Goal: Information Seeking & Learning: Learn about a topic

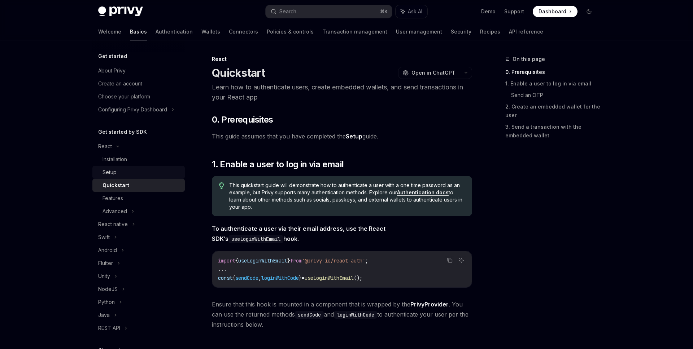
click at [152, 177] on link "Setup" at bounding box center [138, 172] width 92 height 13
type textarea "*"
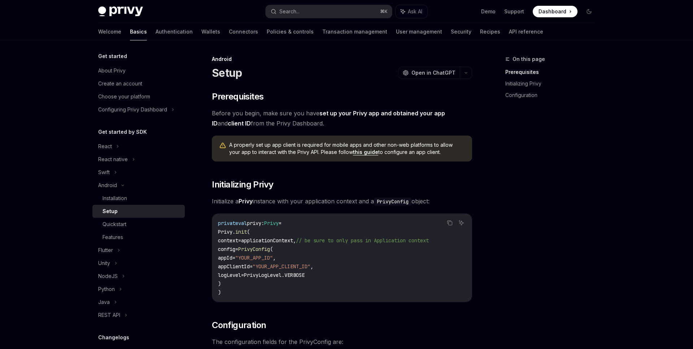
click at [277, 123] on span "Before you begin, make sure you have set up your Privy app and obtained your ap…" at bounding box center [342, 118] width 260 height 20
click at [557, 7] on span at bounding box center [555, 12] width 45 height 12
type textarea "*"
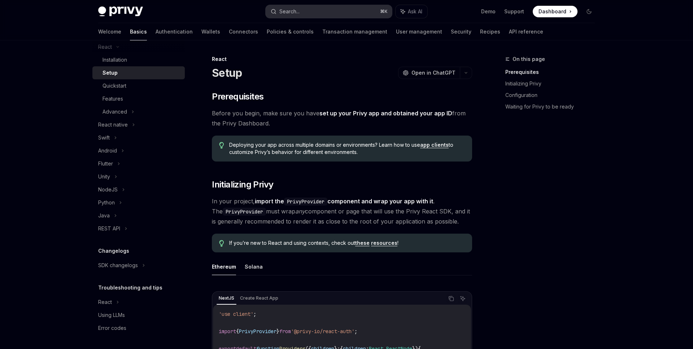
click at [325, 15] on button "Search... ⌘ K" at bounding box center [329, 11] width 126 height 13
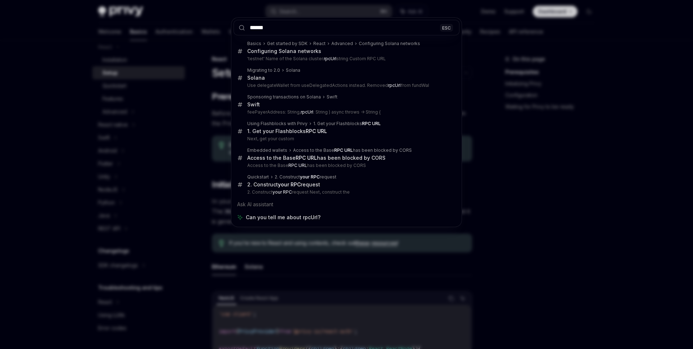
type input "******"
click at [512, 192] on div "****** ESC Basics Get started by SDK React Advanced Configuring Solana networks…" at bounding box center [346, 174] width 693 height 349
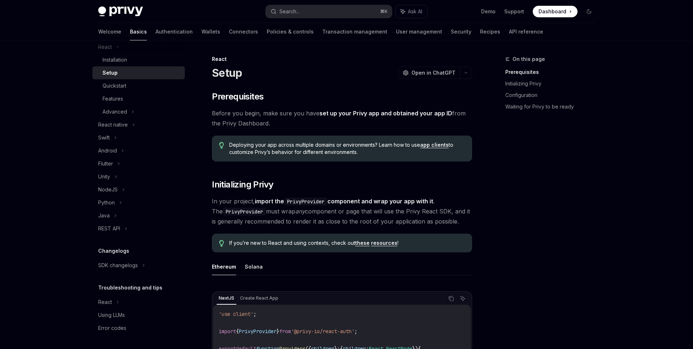
click at [584, 173] on div "On this page Prerequisites Initializing Privy Configuration Waiting for Privy t…" at bounding box center [546, 202] width 110 height 294
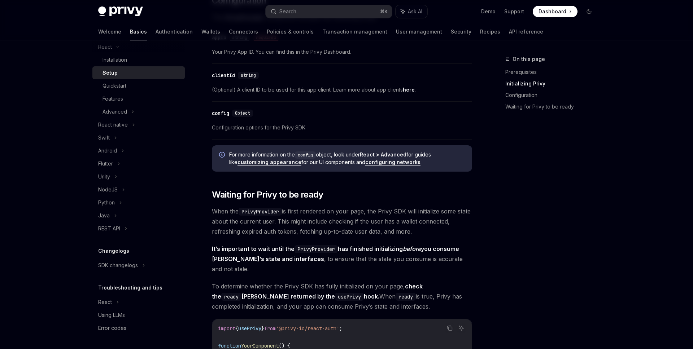
scroll to position [321, 0]
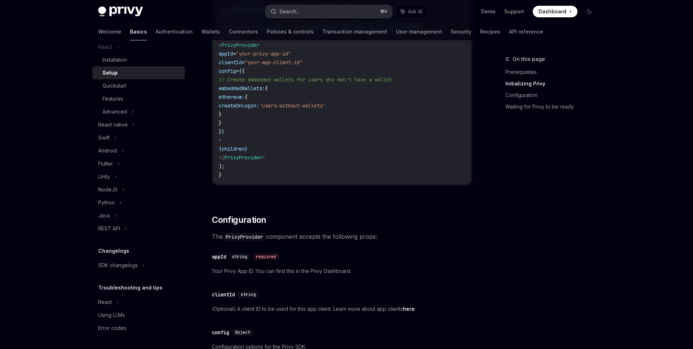
click at [346, 16] on button "Search... ⌘ K" at bounding box center [329, 11] width 126 height 13
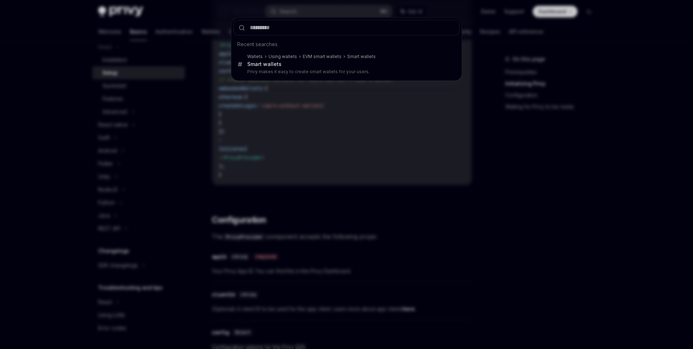
click at [380, 157] on div "Recent searches Wallets Using wallets EVM smart wallets Smart wallets Smart wal…" at bounding box center [346, 174] width 693 height 349
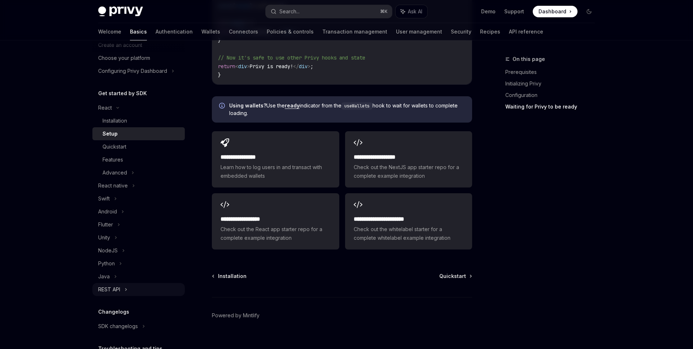
scroll to position [0, 0]
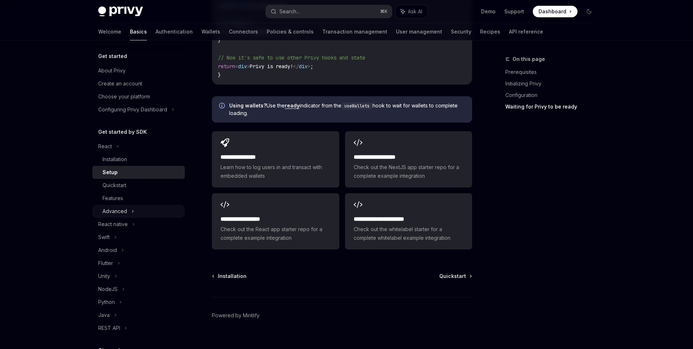
click at [133, 210] on icon at bounding box center [132, 211] width 3 height 9
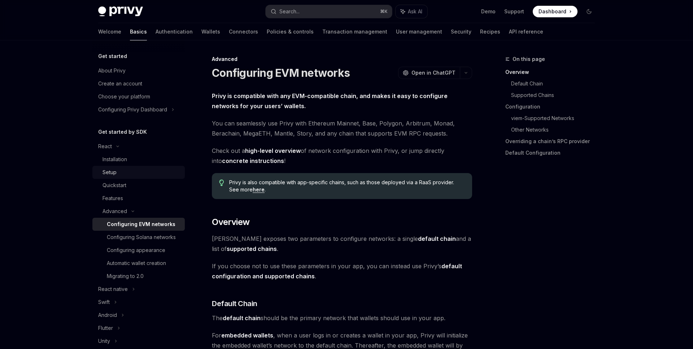
click at [124, 169] on div "Setup" at bounding box center [141, 172] width 78 height 9
type textarea "*"
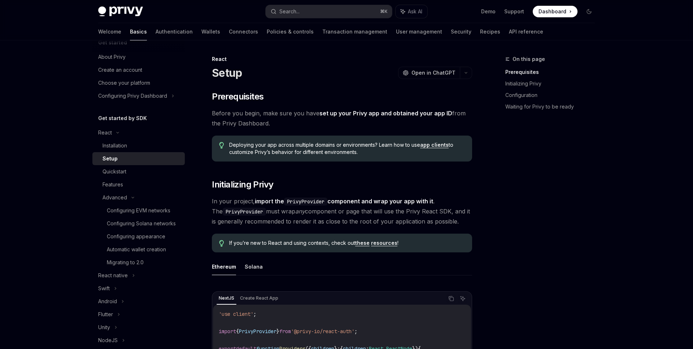
scroll to position [17, 0]
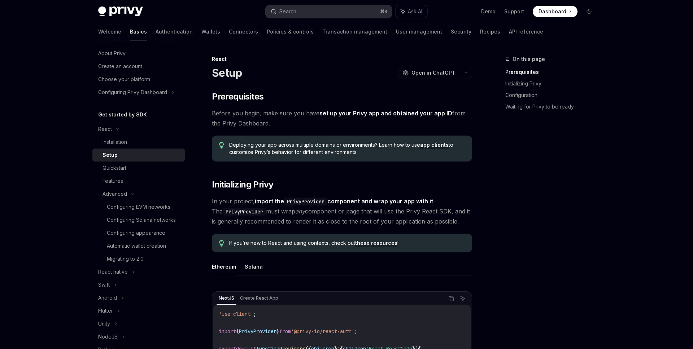
click at [291, 11] on div "Search..." at bounding box center [289, 11] width 20 height 9
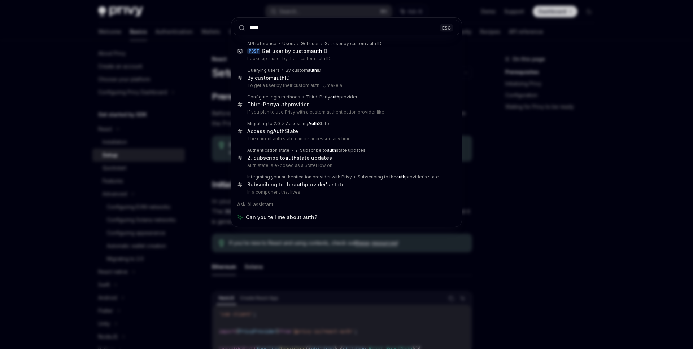
type input "****"
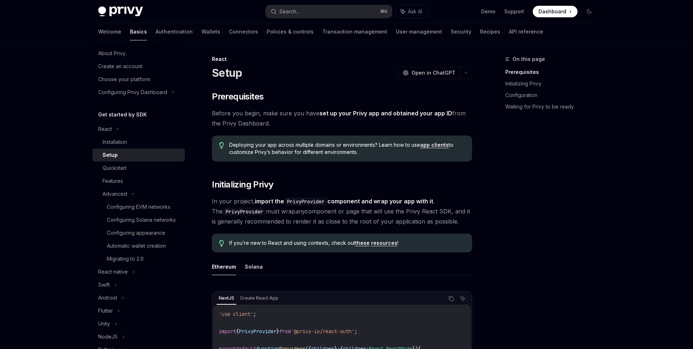
scroll to position [40, 0]
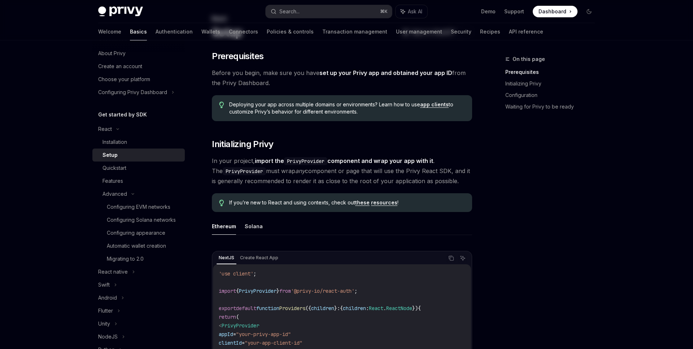
type textarea "*"
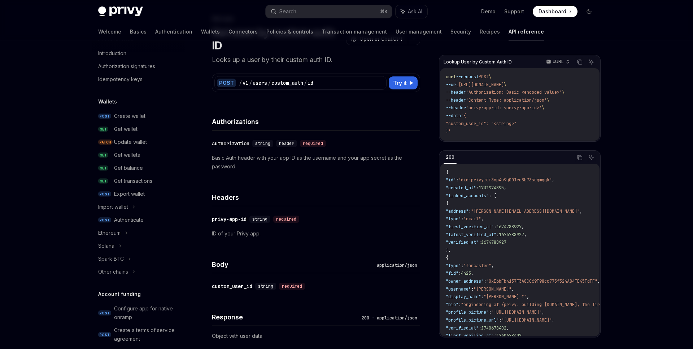
scroll to position [474, 0]
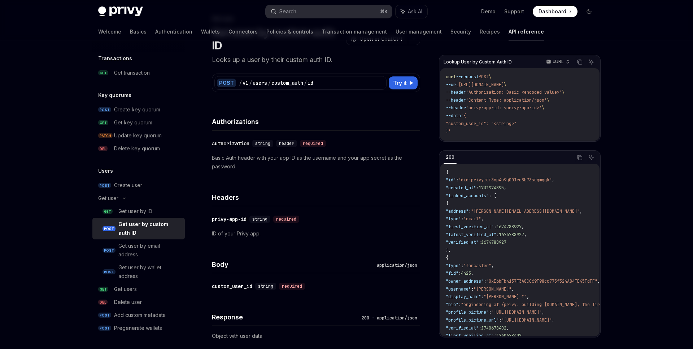
click at [325, 13] on button "Search... ⌘ K" at bounding box center [329, 11] width 126 height 13
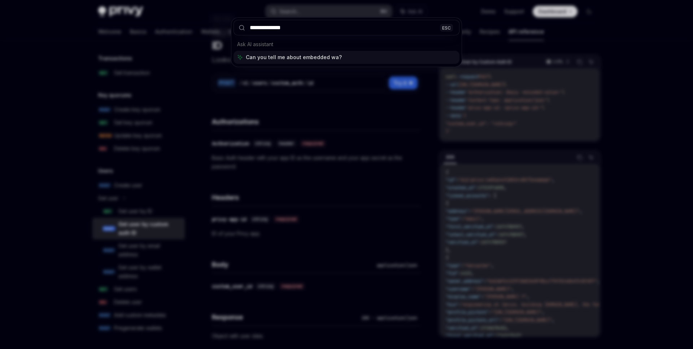
type input "**********"
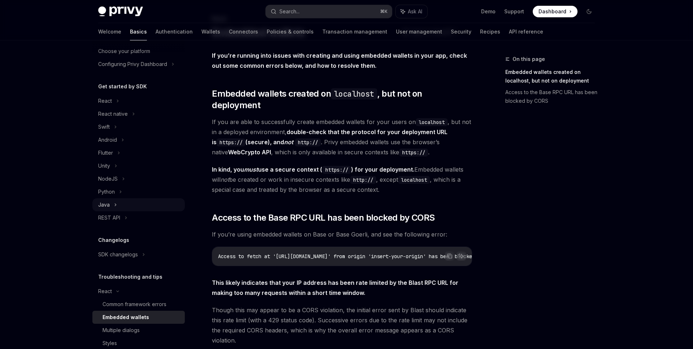
scroll to position [36, 0]
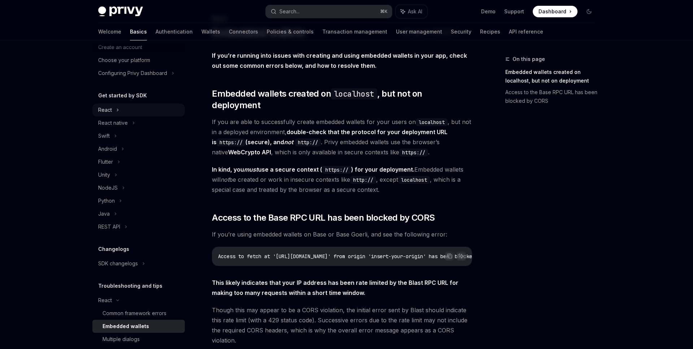
click at [109, 109] on div "React" at bounding box center [105, 110] width 14 height 9
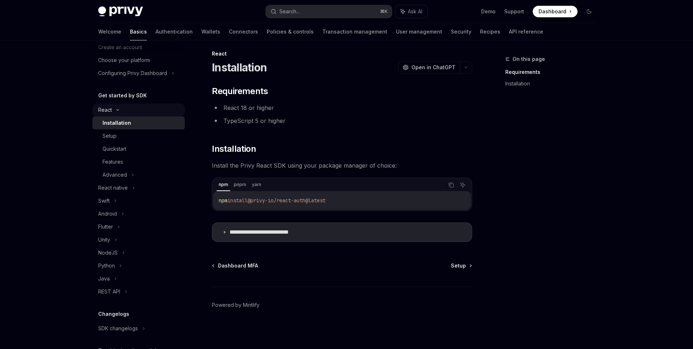
scroll to position [5, 0]
click at [130, 136] on div "Setup" at bounding box center [141, 136] width 78 height 9
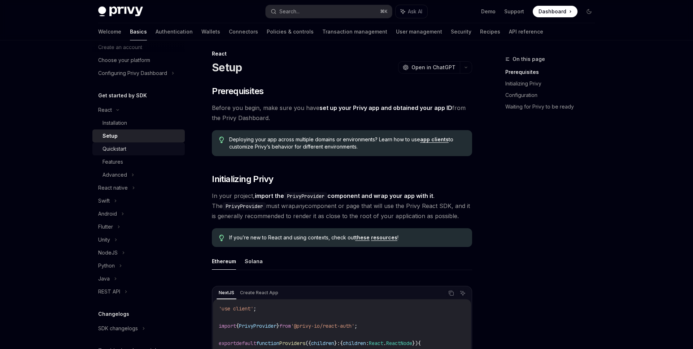
click at [130, 152] on div "Quickstart" at bounding box center [141, 149] width 78 height 9
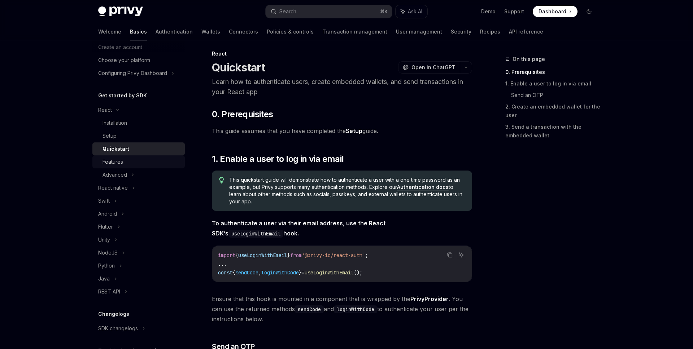
click at [130, 163] on div "Features" at bounding box center [141, 162] width 78 height 9
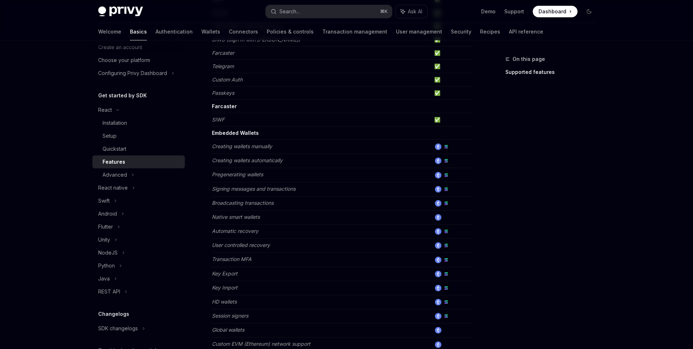
scroll to position [337, 0]
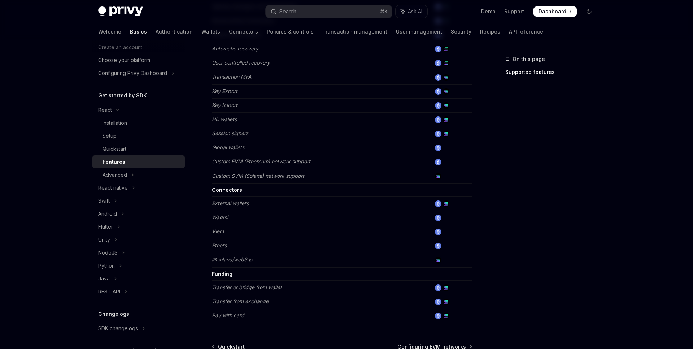
click at [308, 161] on em "Custom EVM (Ethereum) network support" at bounding box center [261, 161] width 99 height 6
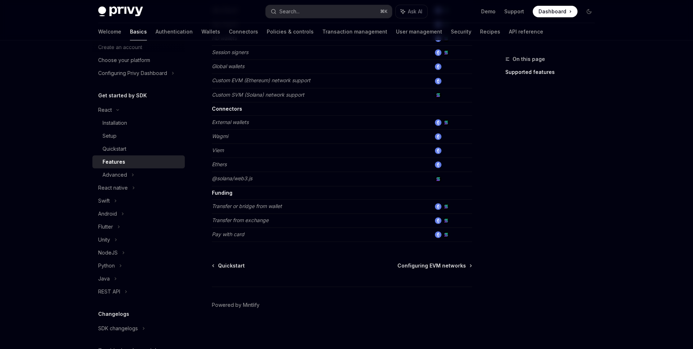
click at [271, 143] on td "Wagmi" at bounding box center [321, 137] width 219 height 14
click at [222, 122] on em "External wallets" at bounding box center [230, 122] width 37 height 6
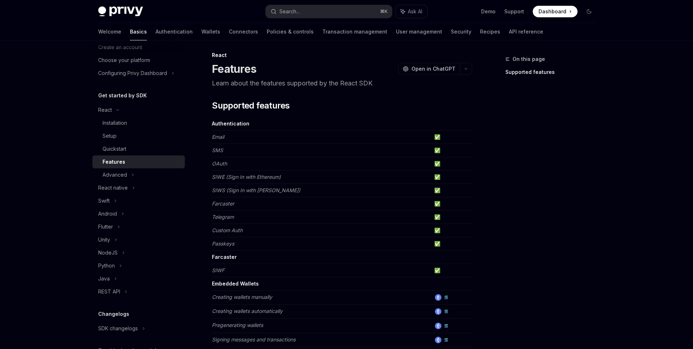
scroll to position [0, 0]
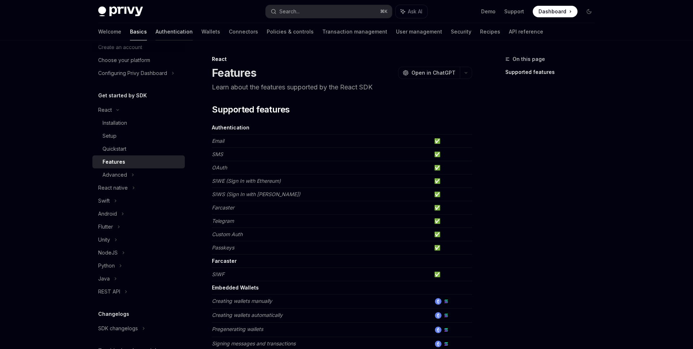
click at [156, 32] on link "Authentication" at bounding box center [174, 31] width 37 height 17
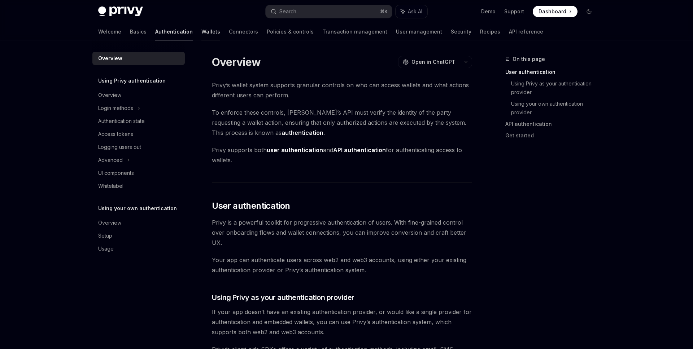
click at [201, 32] on link "Wallets" at bounding box center [210, 31] width 19 height 17
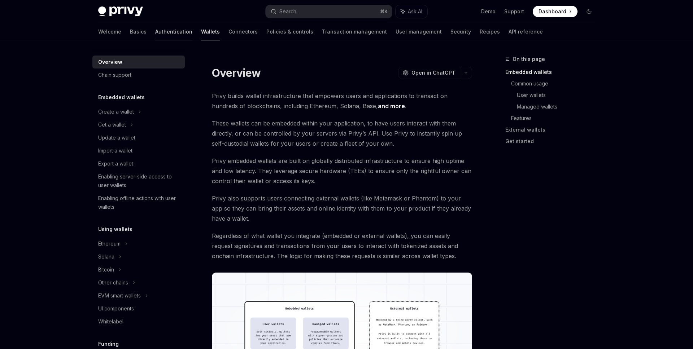
click at [155, 32] on link "Authentication" at bounding box center [173, 31] width 37 height 17
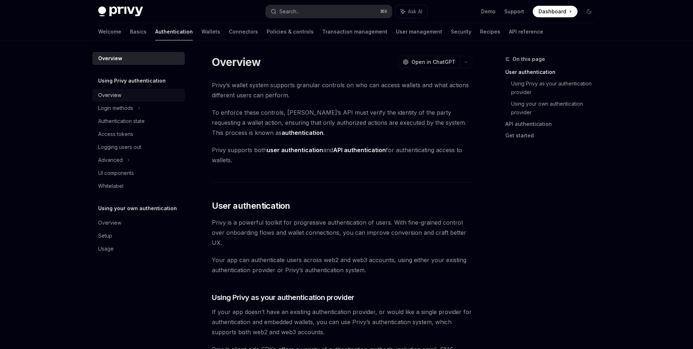
click at [126, 97] on div "Overview" at bounding box center [139, 95] width 82 height 9
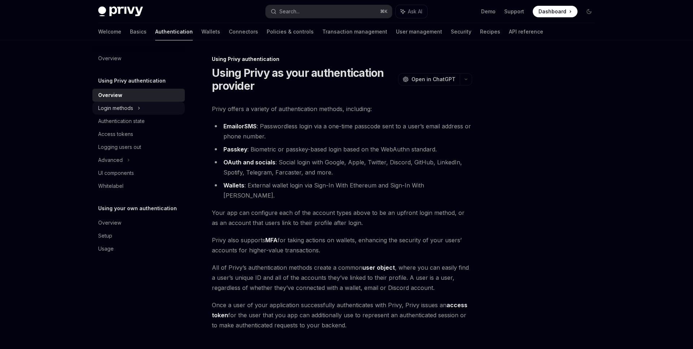
click at [142, 110] on div "Login methods" at bounding box center [138, 108] width 92 height 13
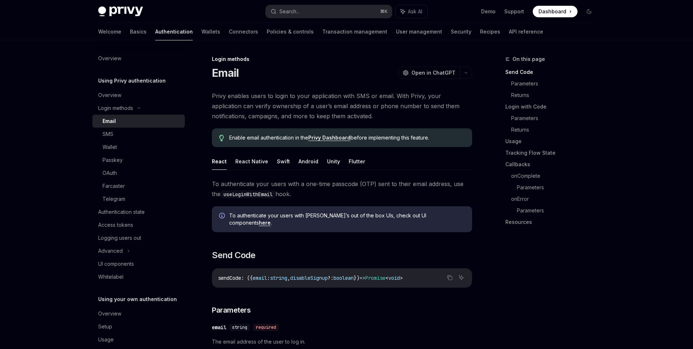
scroll to position [31, 0]
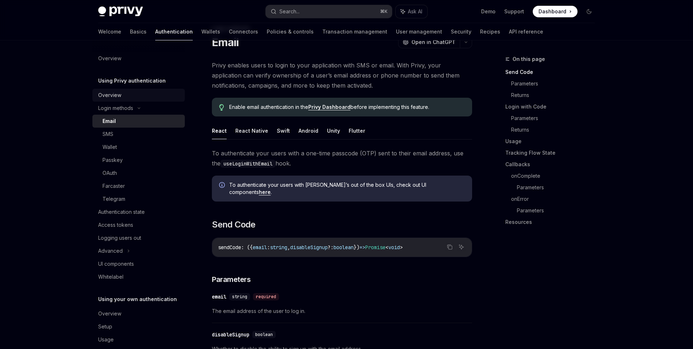
click at [152, 99] on div "Overview" at bounding box center [139, 95] width 82 height 9
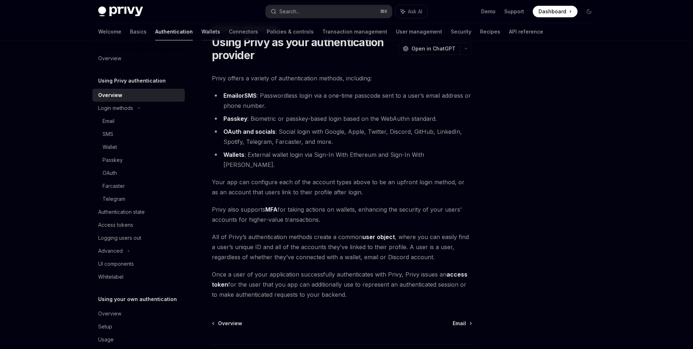
click at [201, 32] on link "Wallets" at bounding box center [210, 31] width 19 height 17
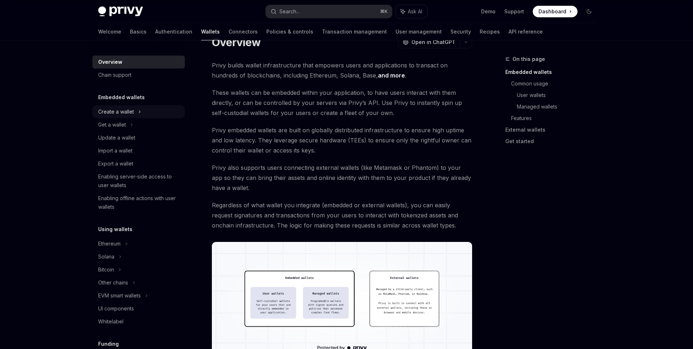
click at [119, 115] on div "Create a wallet" at bounding box center [116, 112] width 36 height 9
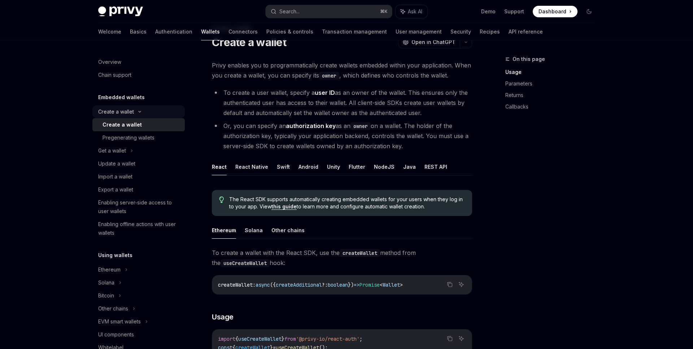
click at [121, 113] on div "Create a wallet" at bounding box center [116, 112] width 36 height 9
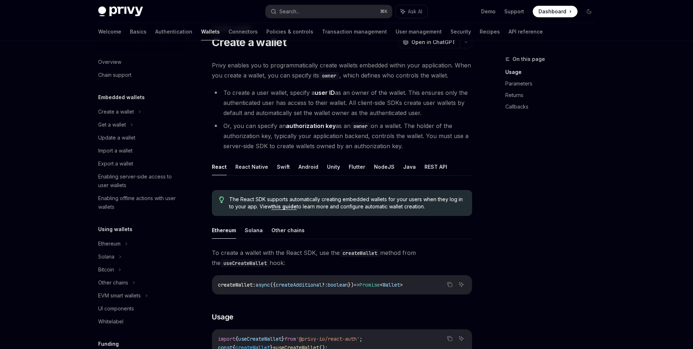
click at [121, 100] on h5 "Embedded wallets" at bounding box center [121, 97] width 47 height 9
click at [127, 99] on h5 "Embedded wallets" at bounding box center [121, 97] width 47 height 9
click at [115, 128] on div "Get a wallet" at bounding box center [112, 125] width 28 height 9
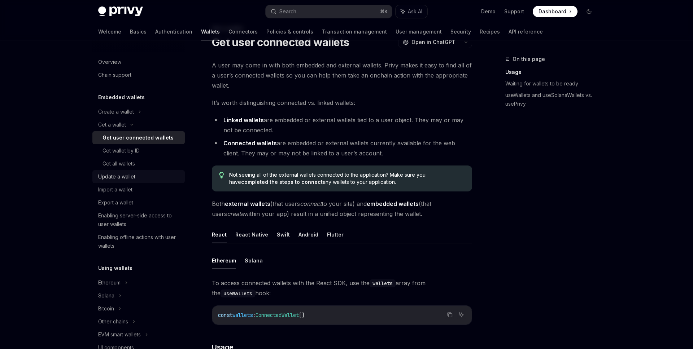
click at [121, 175] on div "Update a wallet" at bounding box center [116, 176] width 37 height 9
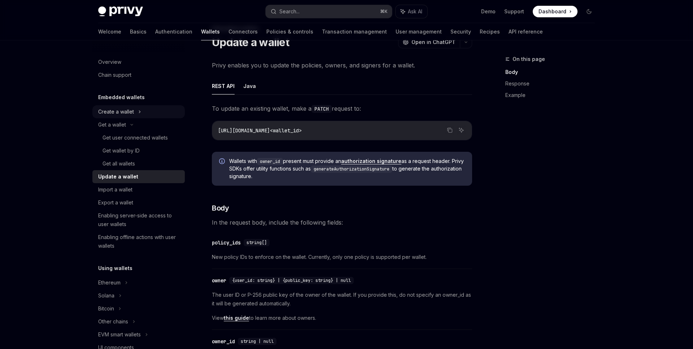
click at [117, 112] on div "Create a wallet" at bounding box center [116, 112] width 36 height 9
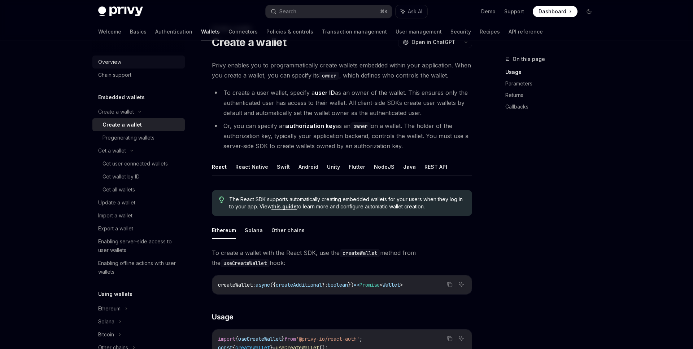
click at [112, 63] on div "Overview" at bounding box center [109, 62] width 23 height 9
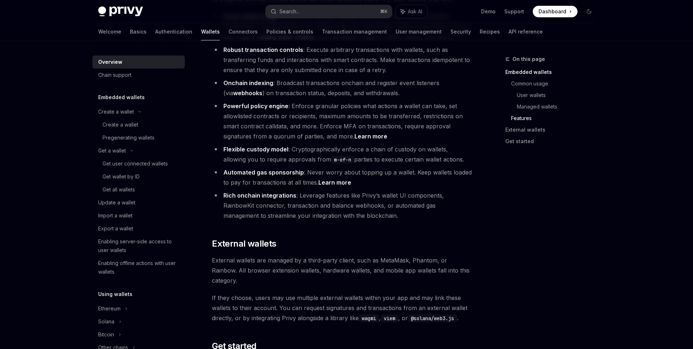
scroll to position [1076, 0]
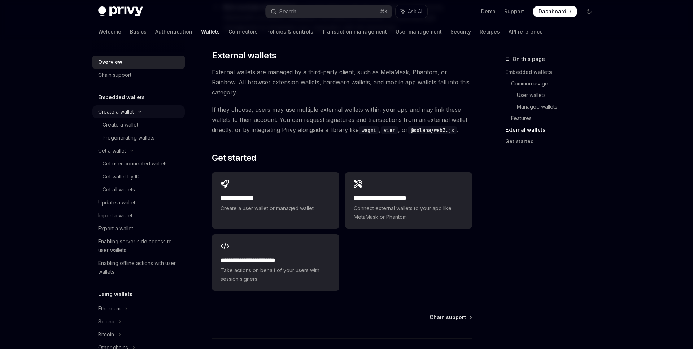
click at [131, 114] on div "Create a wallet" at bounding box center [116, 112] width 36 height 9
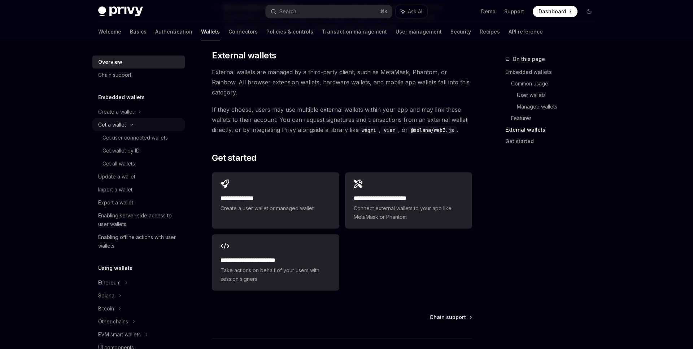
click at [128, 119] on div "Get a wallet" at bounding box center [138, 124] width 92 height 13
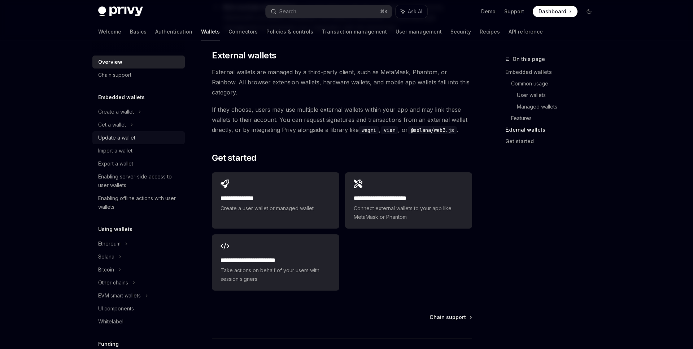
click at [123, 136] on div "Update a wallet" at bounding box center [116, 138] width 37 height 9
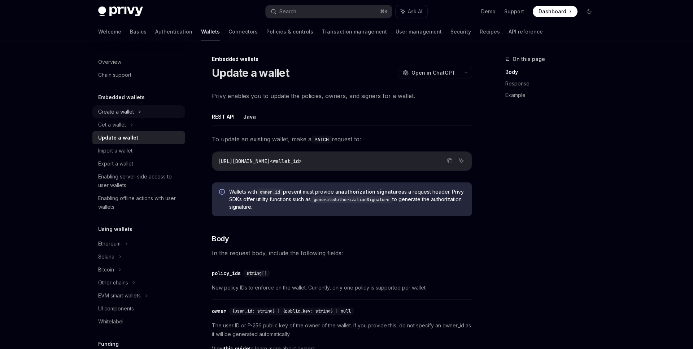
click at [120, 114] on div "Create a wallet" at bounding box center [116, 112] width 36 height 9
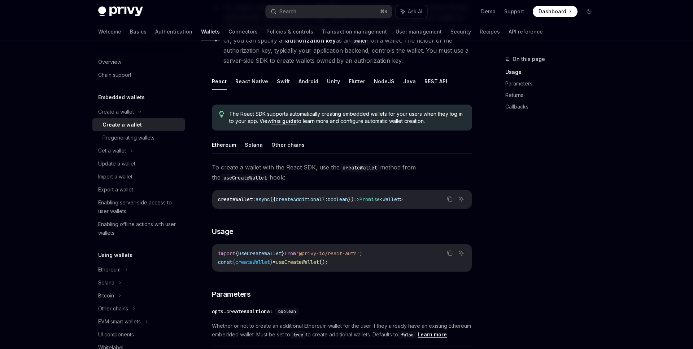
scroll to position [117, 0]
click at [118, 94] on h5 "Embedded wallets" at bounding box center [121, 97] width 47 height 9
click at [118, 79] on div "Chain support" at bounding box center [114, 75] width 33 height 9
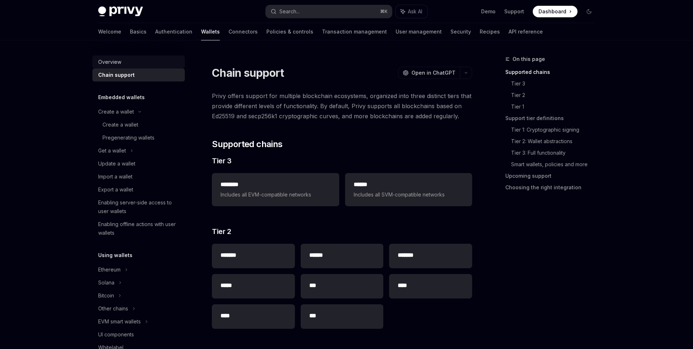
click at [118, 64] on div "Overview" at bounding box center [109, 62] width 23 height 9
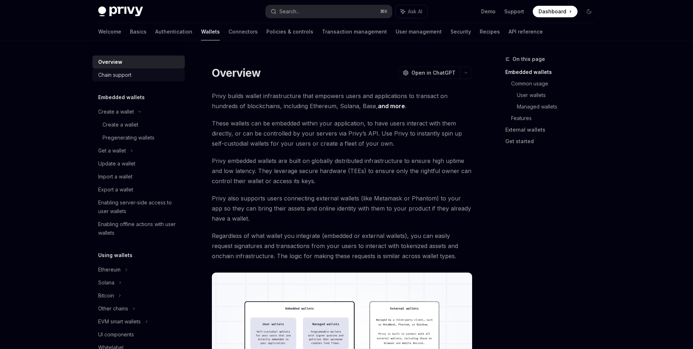
click at [116, 77] on div "Chain support" at bounding box center [114, 75] width 33 height 9
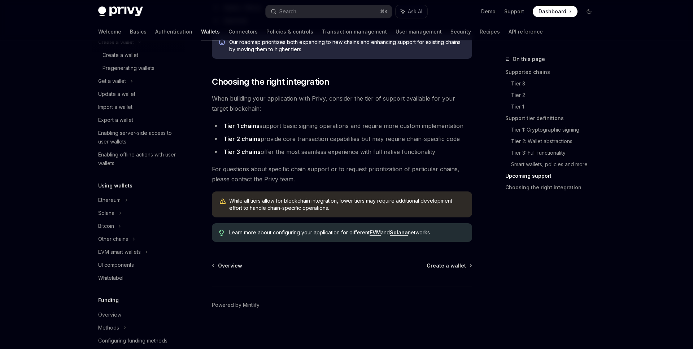
scroll to position [77, 0]
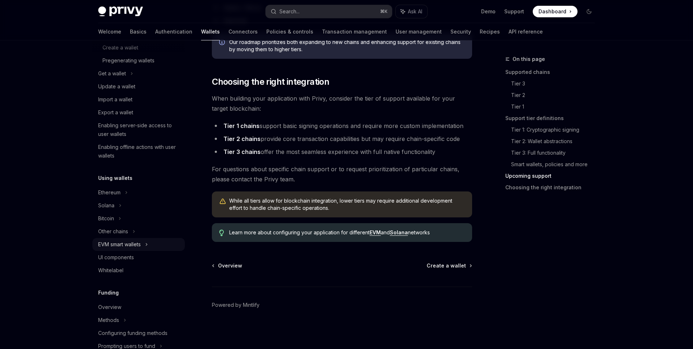
click at [140, 245] on div "EVM smart wallets" at bounding box center [119, 244] width 43 height 9
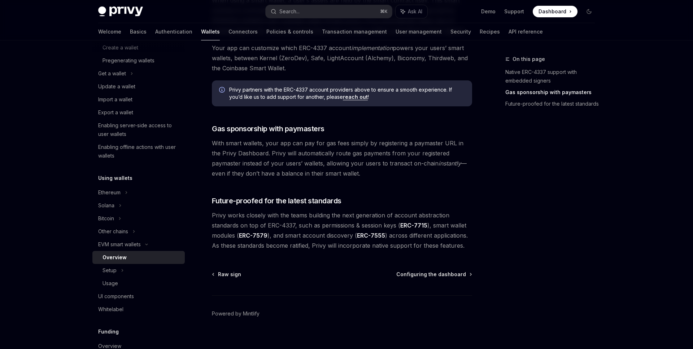
scroll to position [515, 0]
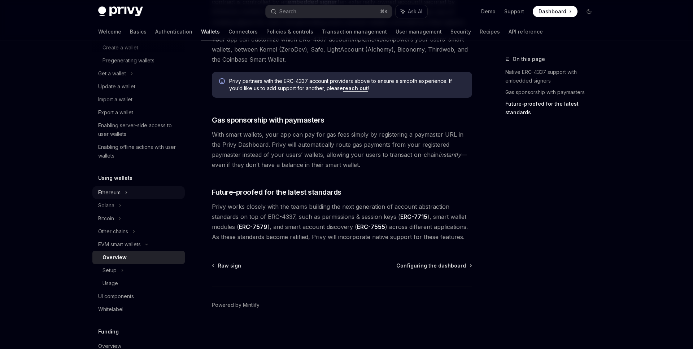
click at [131, 41] on div "Ethereum" at bounding box center [138, 34] width 92 height 13
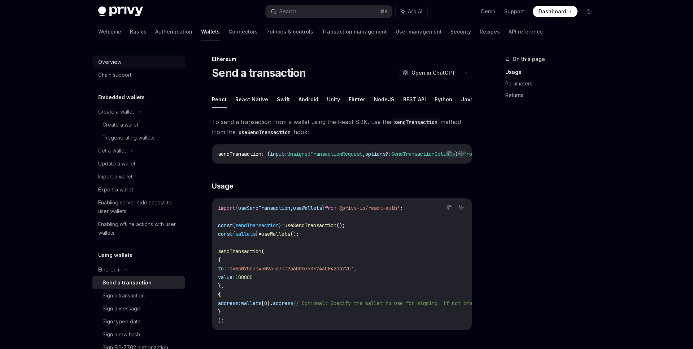
click at [124, 60] on div "Overview" at bounding box center [139, 62] width 82 height 9
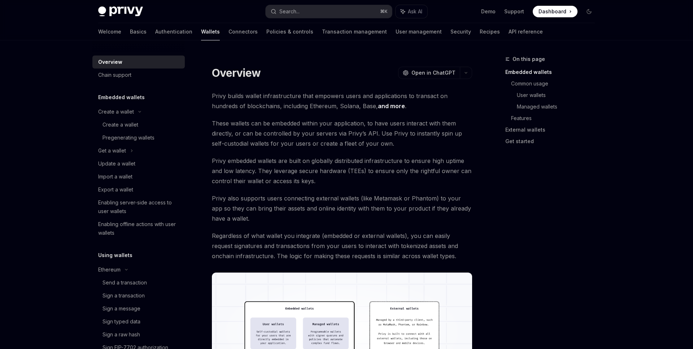
type textarea "*"
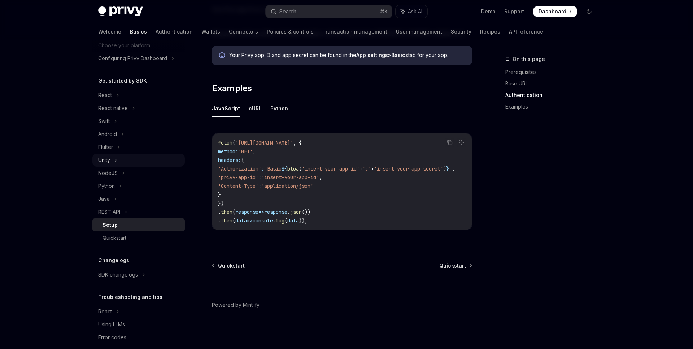
scroll to position [61, 0]
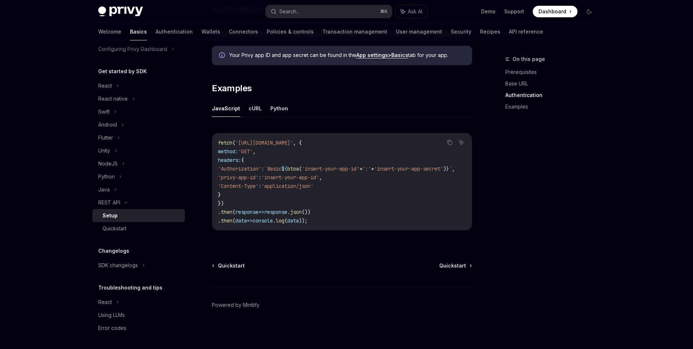
click at [334, 18] on div "Privy Docs home page Search... ⌘ K Ask AI Demo Support Dashboard Dashboard Sear…" at bounding box center [346, 11] width 496 height 23
click at [334, 14] on button "Search... ⌘ K" at bounding box center [329, 11] width 126 height 13
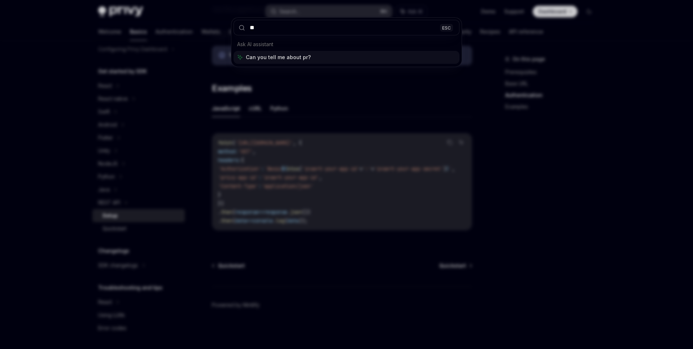
type input "*"
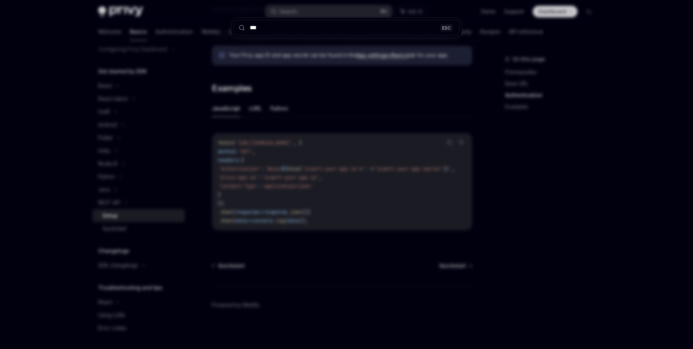
type input "****"
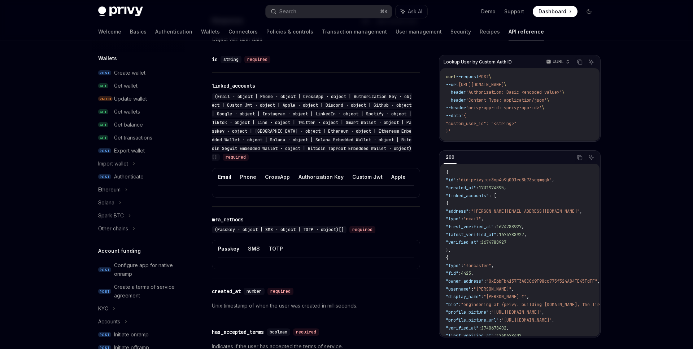
type textarea "*"
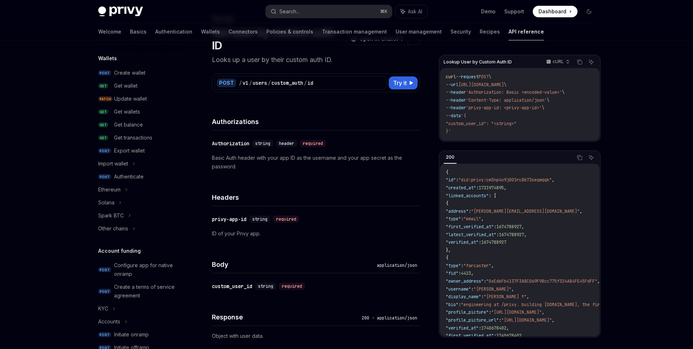
scroll to position [474, 0]
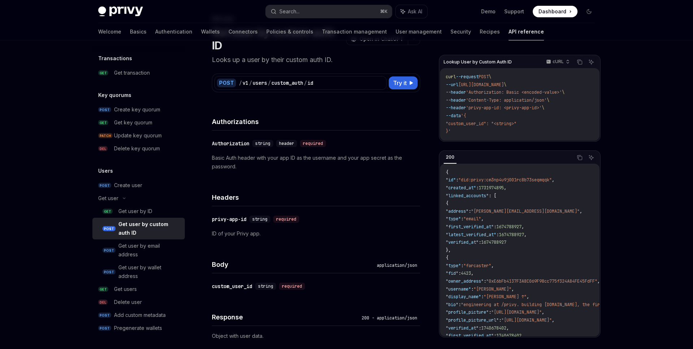
click at [311, 1] on div "Privy Docs home page Search... ⌘ K Ask AI Demo Support Dashboard Dashboard Sear…" at bounding box center [346, 11] width 496 height 23
